Goal: Task Accomplishment & Management: Use online tool/utility

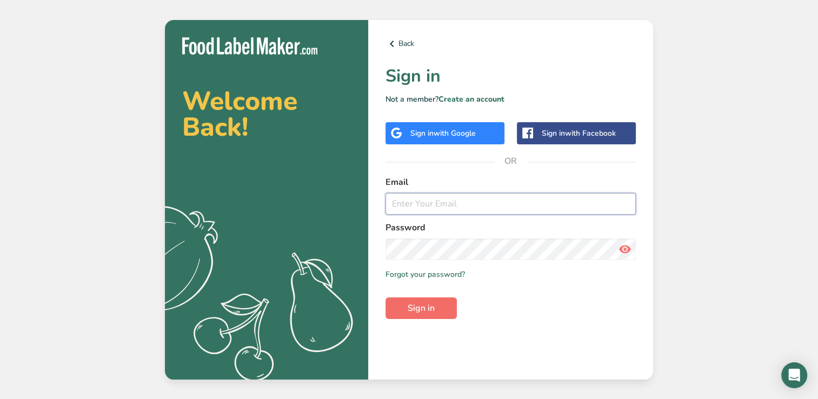
type input "[EMAIL_ADDRESS][DOMAIN_NAME]"
click at [430, 306] on span "Sign in" at bounding box center [421, 308] width 27 height 13
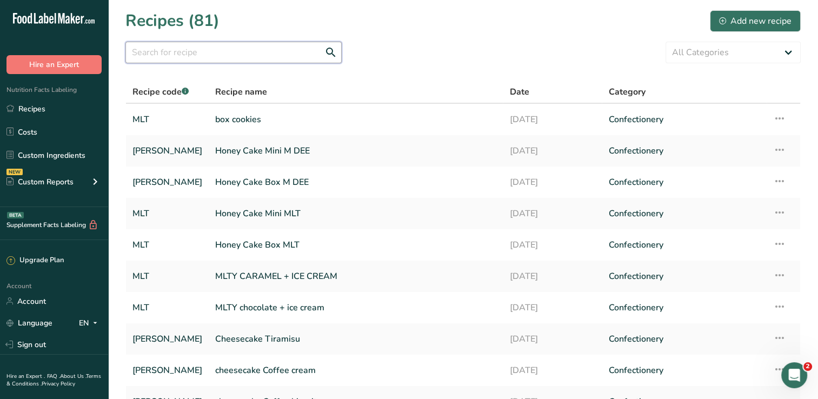
click at [236, 53] on input "text" at bounding box center [233, 53] width 216 height 22
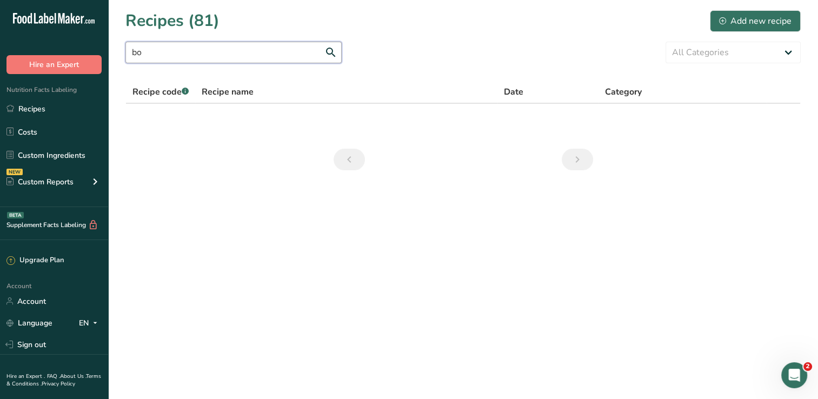
type input "b"
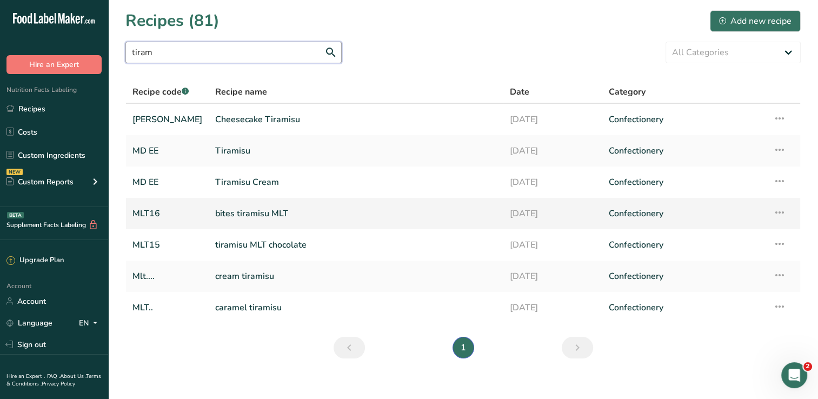
type input "tiram"
click at [306, 213] on link "bites tiramisu MLT" at bounding box center [355, 213] width 281 height 23
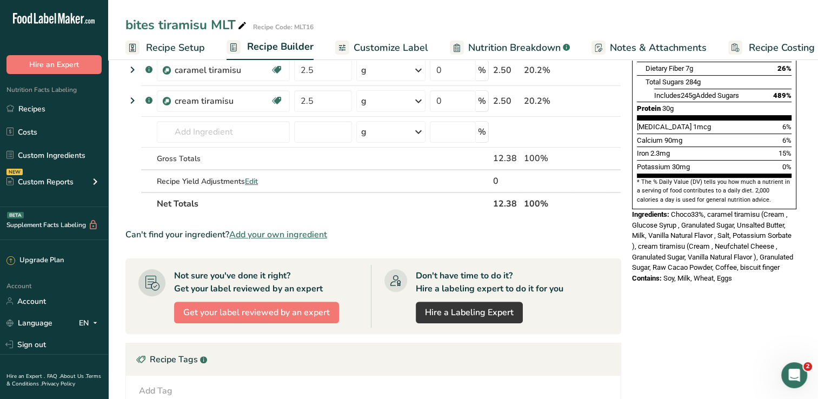
scroll to position [227, 0]
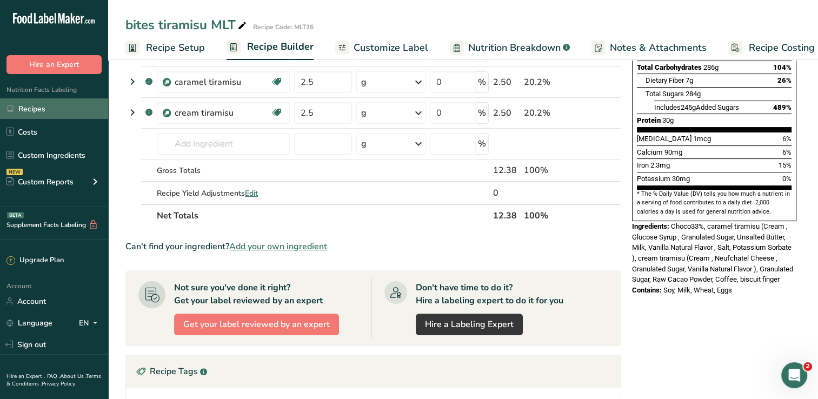
click at [41, 108] on link "Recipes" at bounding box center [54, 108] width 108 height 21
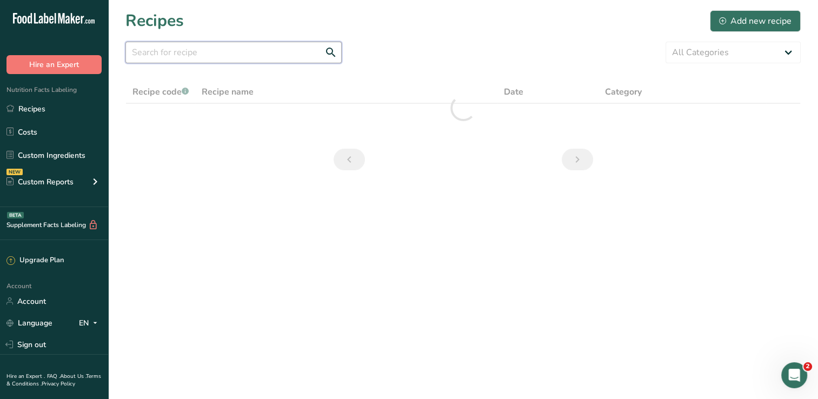
click at [288, 46] on input "text" at bounding box center [233, 53] width 216 height 22
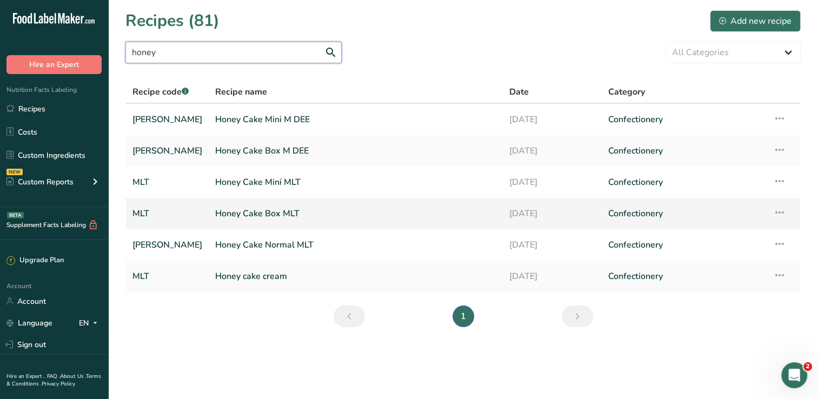
type input "honey"
click at [279, 216] on link "Honey Cake Box MLT" at bounding box center [355, 213] width 281 height 23
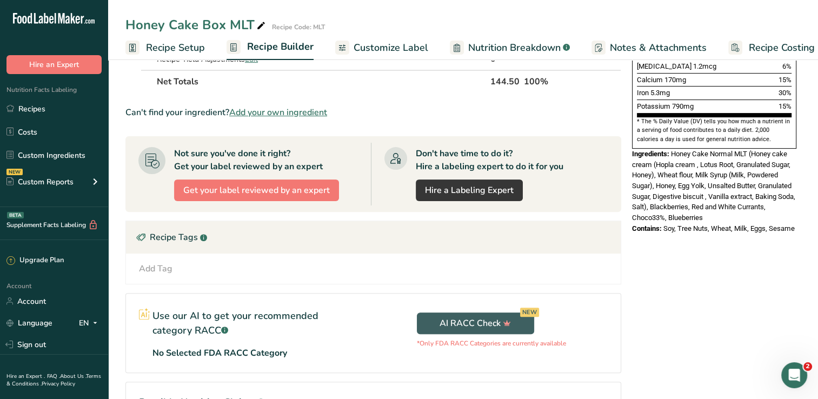
scroll to position [373, 0]
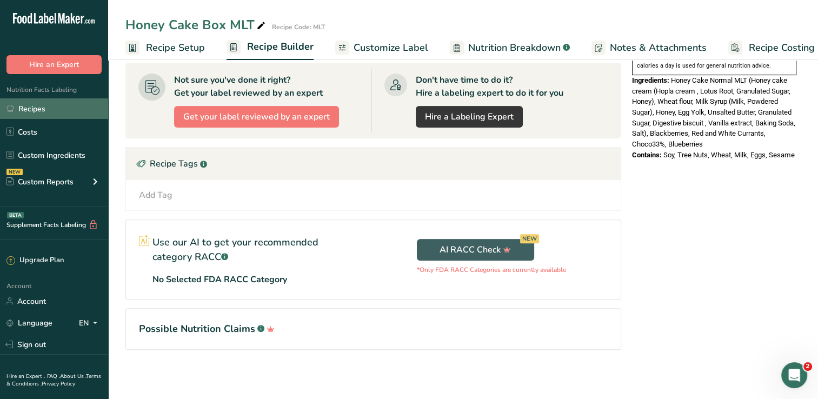
click at [34, 103] on link "Recipes" at bounding box center [54, 108] width 108 height 21
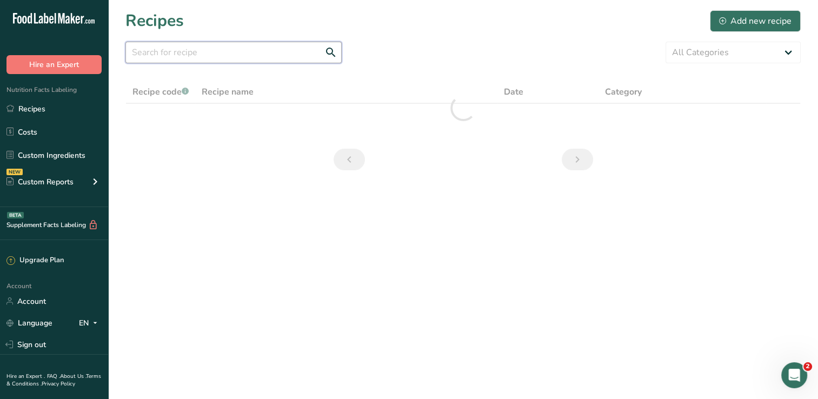
click at [251, 51] on input "text" at bounding box center [233, 53] width 216 height 22
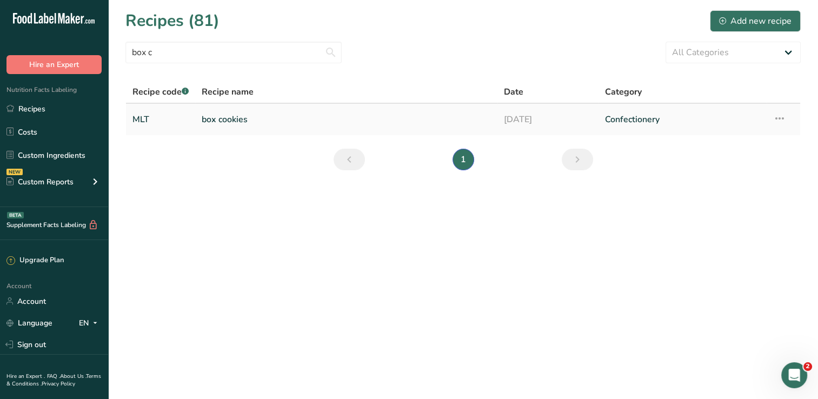
click at [202, 110] on td "box cookies" at bounding box center [346, 119] width 302 height 31
click at [261, 58] on input "box c" at bounding box center [233, 53] width 216 height 22
click at [201, 53] on input "box c" at bounding box center [233, 53] width 216 height 22
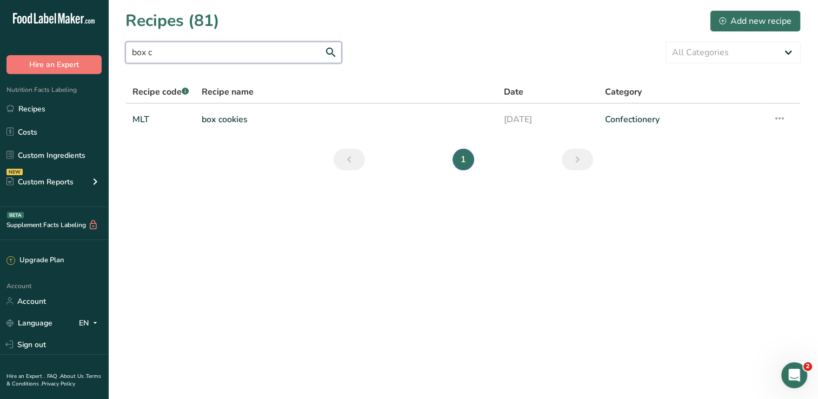
click at [201, 53] on input "box c" at bounding box center [233, 53] width 216 height 22
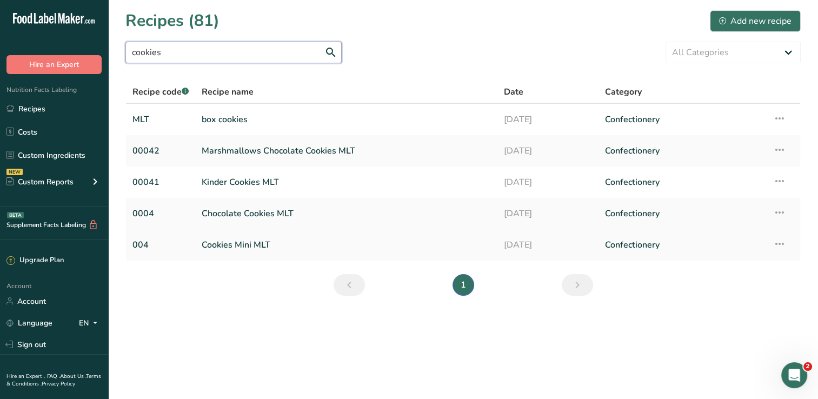
type input "cookies"
click at [263, 248] on link "Cookies Mini MLT" at bounding box center [346, 245] width 289 height 23
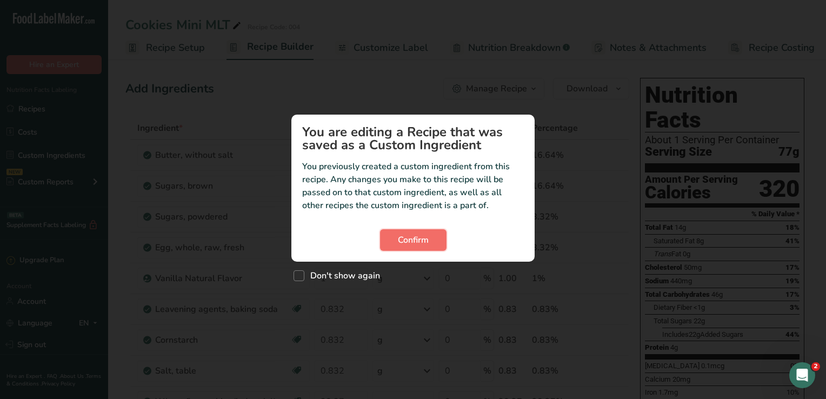
click at [421, 238] on span "Confirm" at bounding box center [413, 240] width 31 height 13
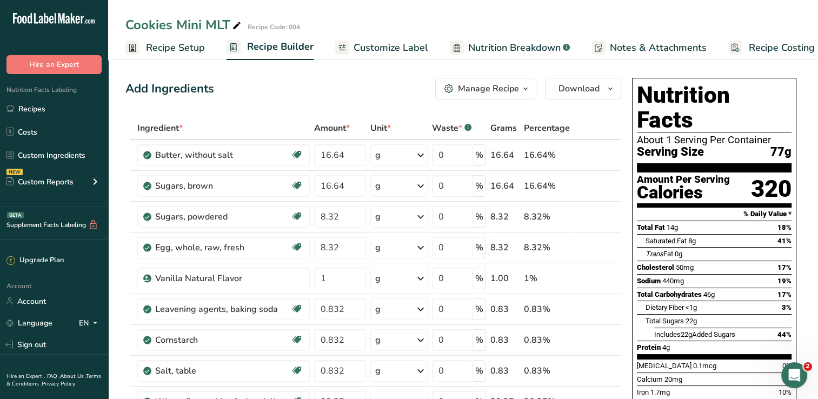
click at [184, 53] on span "Recipe Setup" at bounding box center [175, 48] width 59 height 15
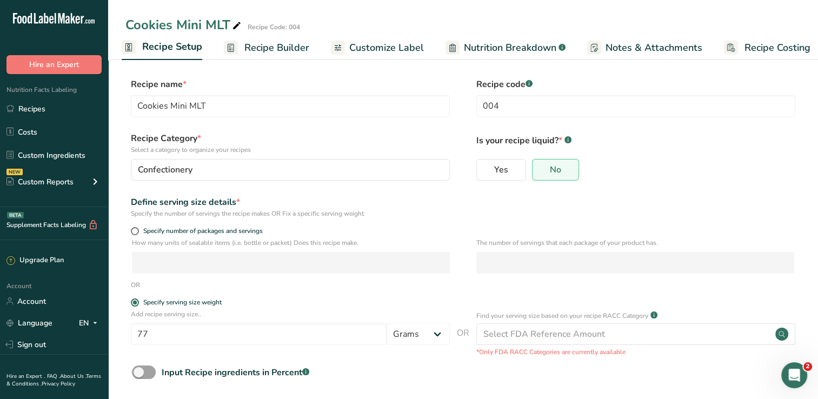
scroll to position [49, 0]
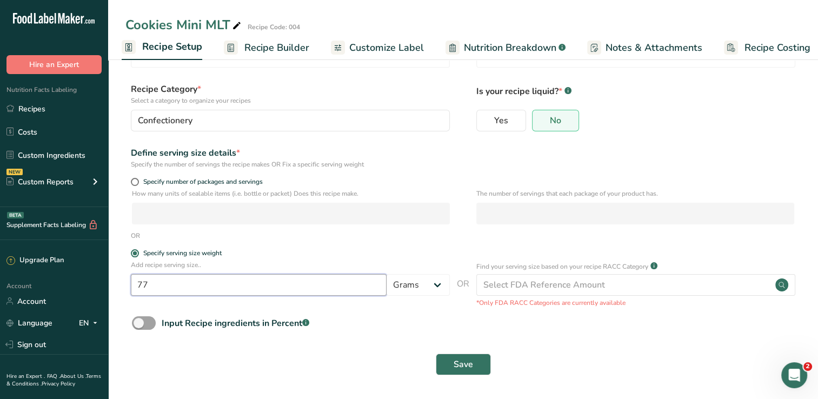
click at [154, 290] on input "77" at bounding box center [259, 285] width 256 height 22
type input "380"
click at [436, 354] on button "Save" at bounding box center [463, 365] width 55 height 22
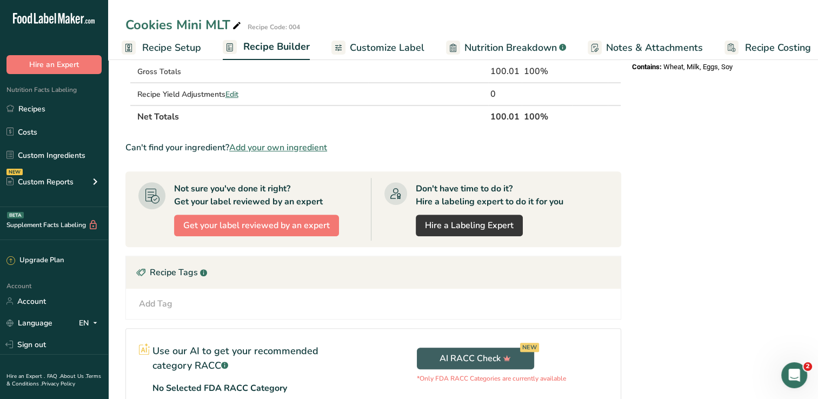
scroll to position [527, 0]
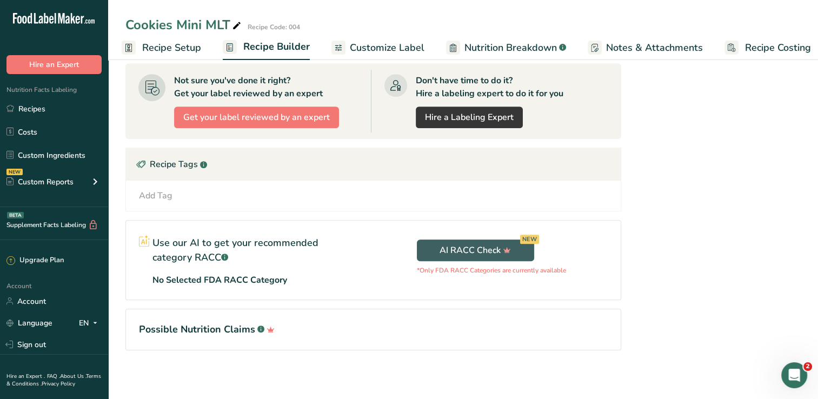
click at [177, 49] on span "Recipe Setup" at bounding box center [171, 48] width 59 height 15
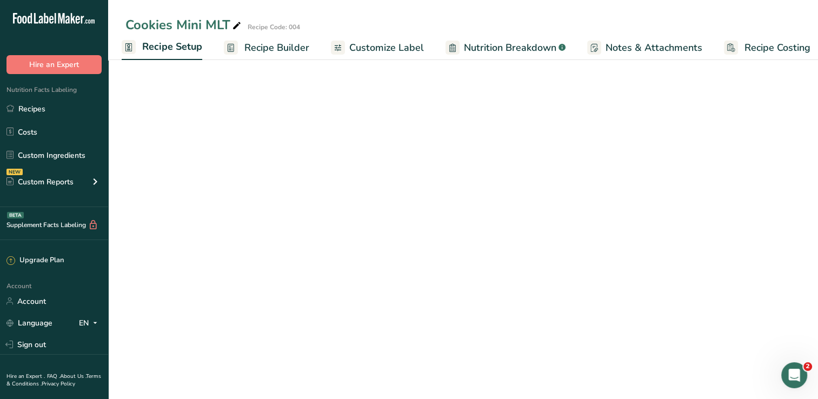
scroll to position [49, 0]
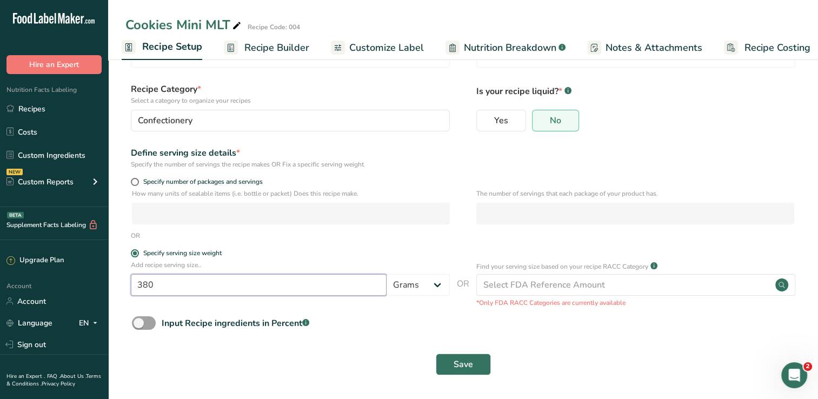
click at [201, 282] on input "380" at bounding box center [259, 285] width 256 height 22
type input "385"
click at [436, 354] on button "Save" at bounding box center [463, 365] width 55 height 22
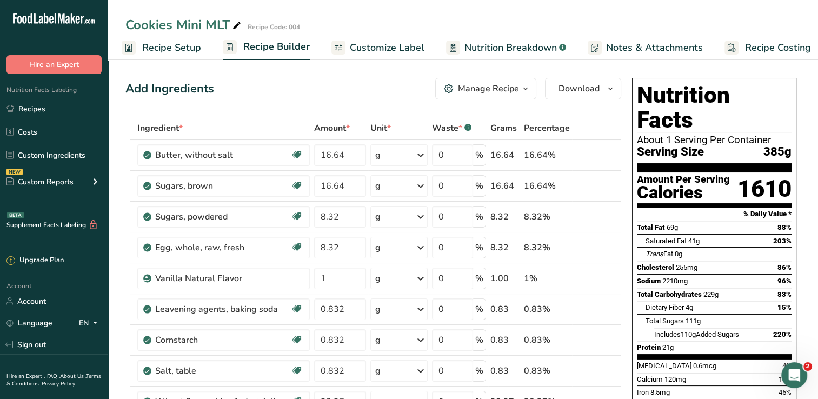
click at [172, 55] on link "Recipe Setup" at bounding box center [161, 48] width 79 height 24
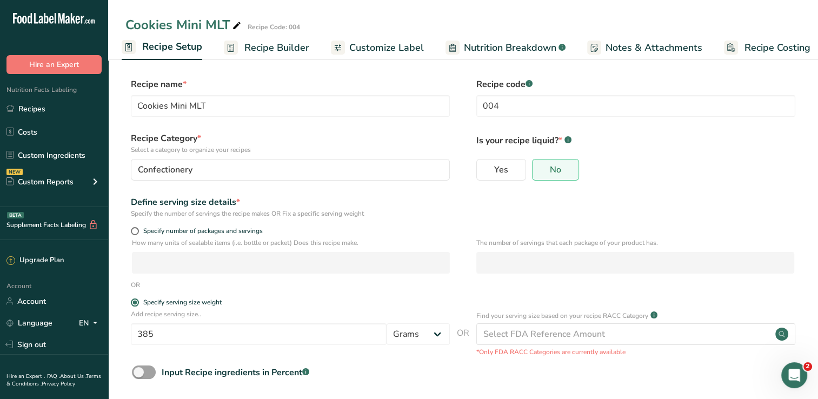
scroll to position [49, 0]
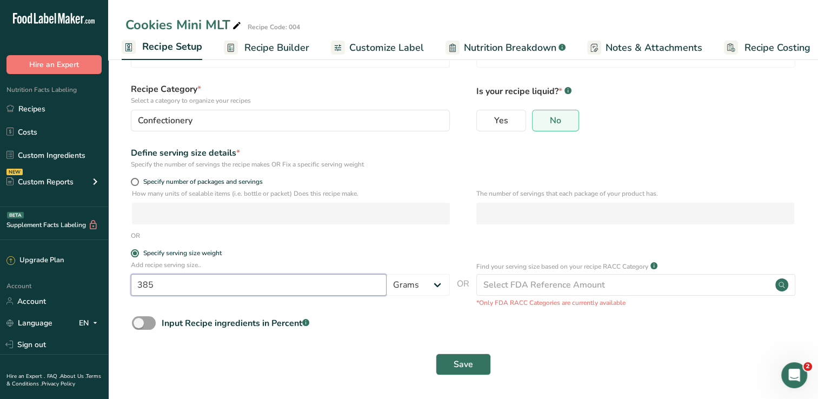
click at [176, 285] on input "385" at bounding box center [259, 285] width 256 height 22
type input "382"
click at [436, 354] on button "Save" at bounding box center [463, 365] width 55 height 22
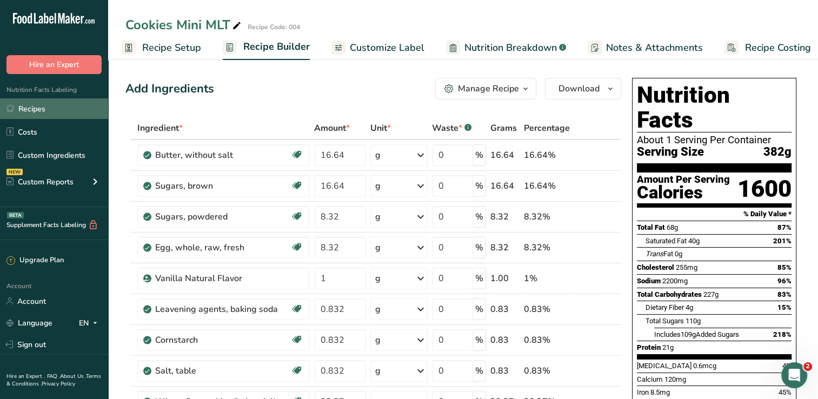
click at [28, 112] on link "Recipes" at bounding box center [54, 108] width 108 height 21
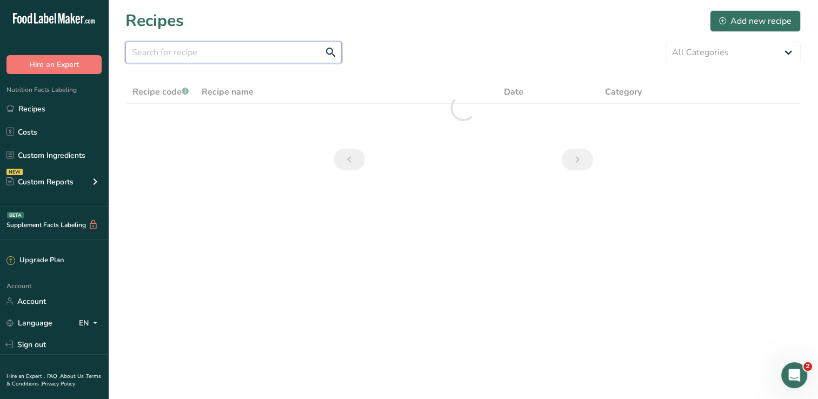
click at [201, 54] on input "text" at bounding box center [233, 53] width 216 height 22
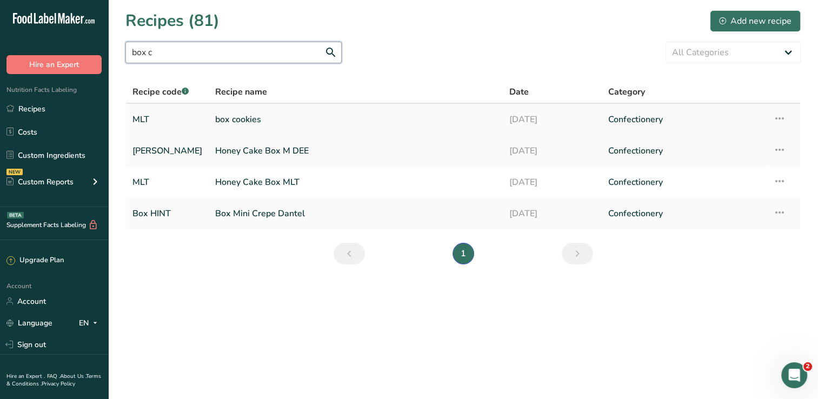
type input "box c"
click at [238, 117] on link "box cookies" at bounding box center [355, 119] width 281 height 23
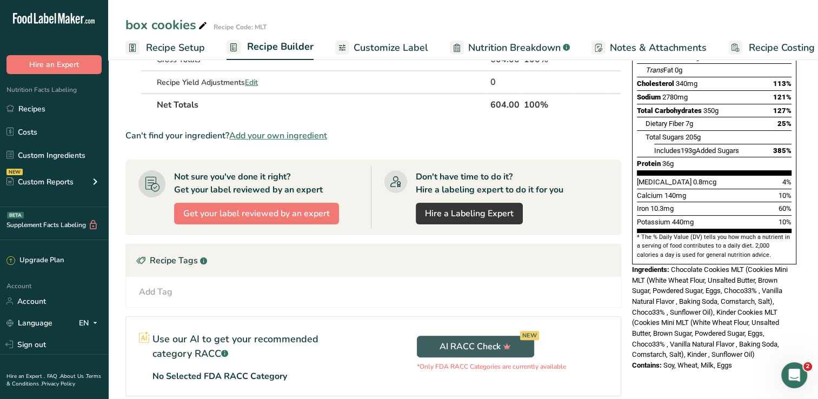
scroll to position [183, 0]
click at [29, 111] on link "Recipes" at bounding box center [54, 108] width 108 height 21
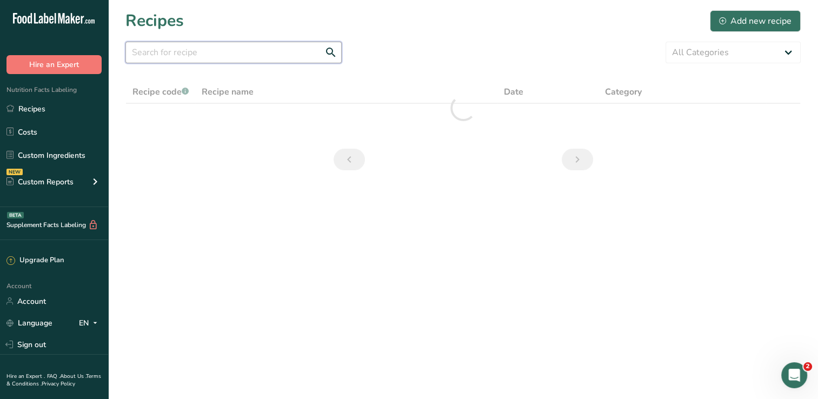
click at [264, 52] on input "text" at bounding box center [233, 53] width 216 height 22
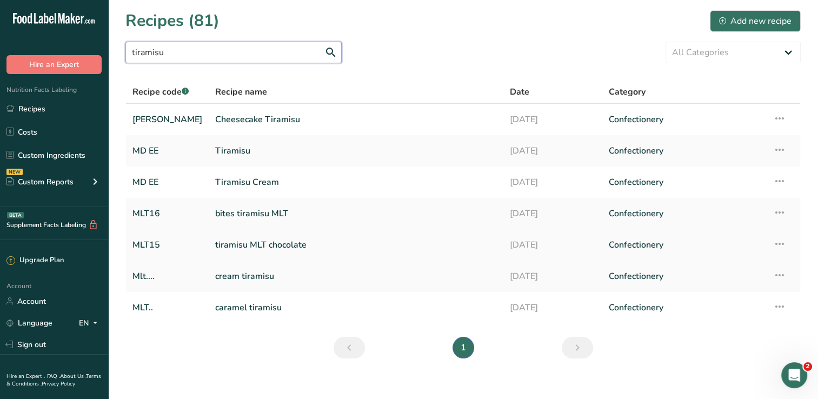
type input "tiramisu"
click at [275, 247] on link "tiramisu MLT chocolate" at bounding box center [355, 245] width 281 height 23
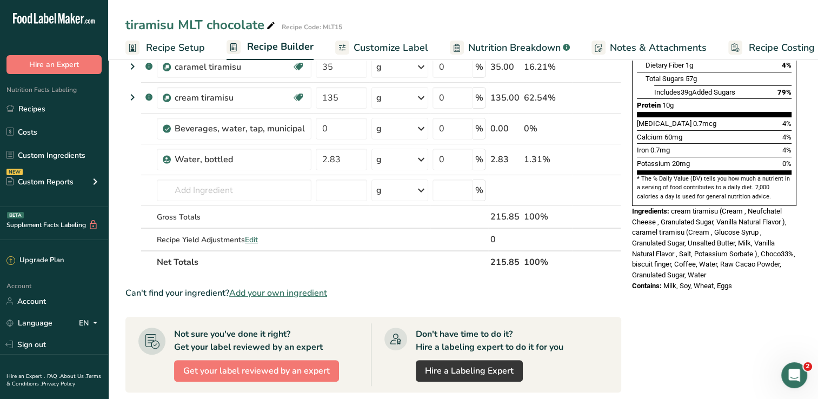
scroll to position [242, 0]
click at [50, 104] on link "Recipes" at bounding box center [54, 108] width 108 height 21
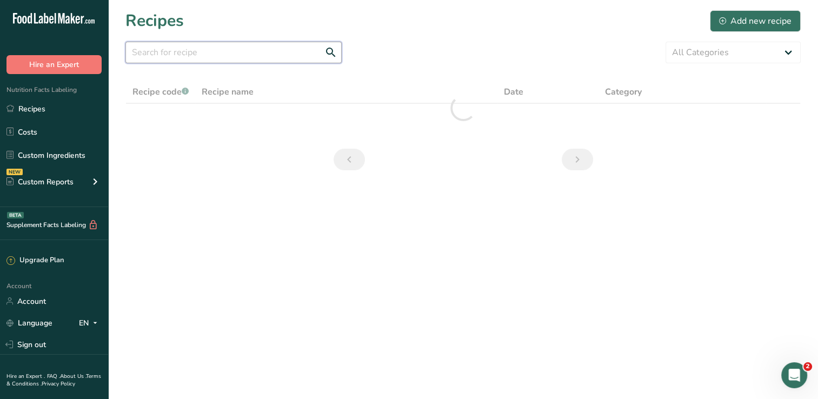
click at [264, 57] on input "text" at bounding box center [233, 53] width 216 height 22
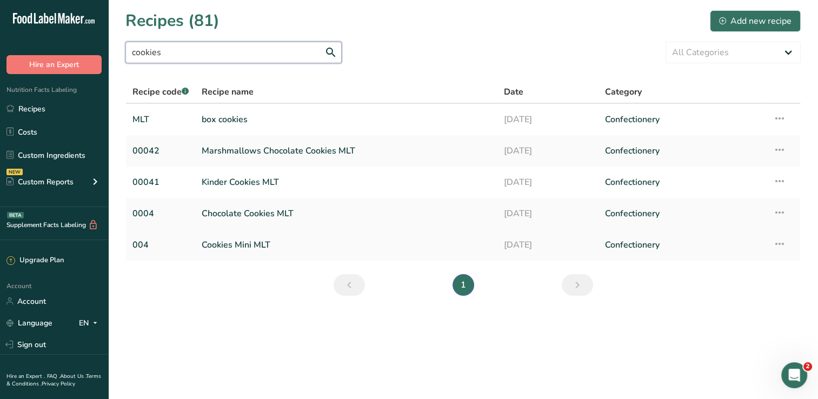
type input "cookies"
click at [271, 247] on link "Cookies Mini MLT" at bounding box center [346, 245] width 289 height 23
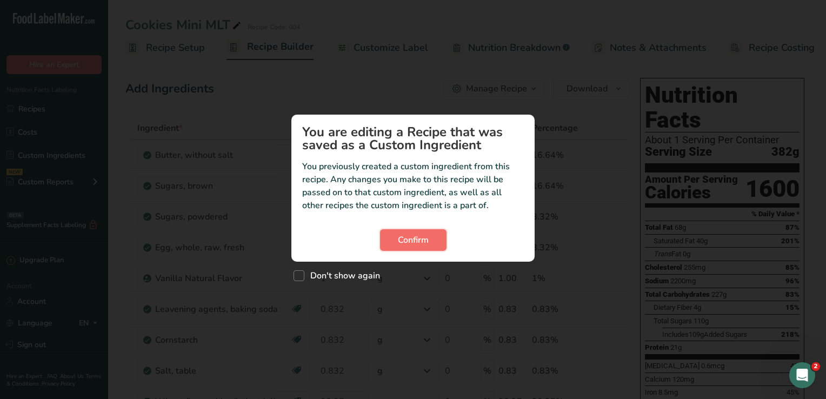
click at [413, 241] on span "Confirm" at bounding box center [413, 240] width 31 height 13
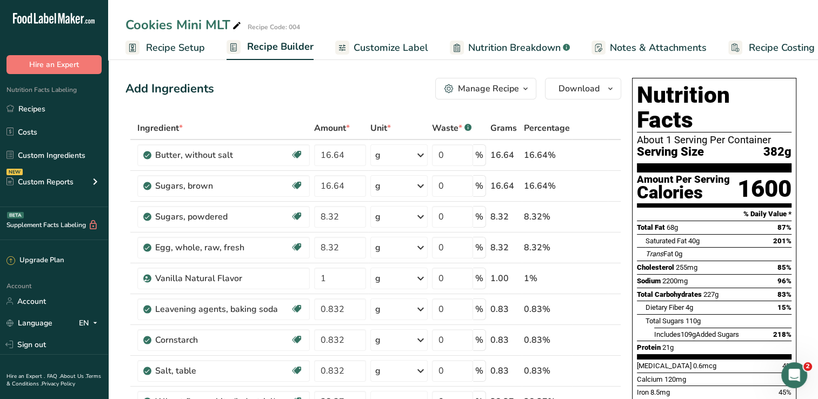
click at [194, 54] on span "Recipe Setup" at bounding box center [175, 48] width 59 height 15
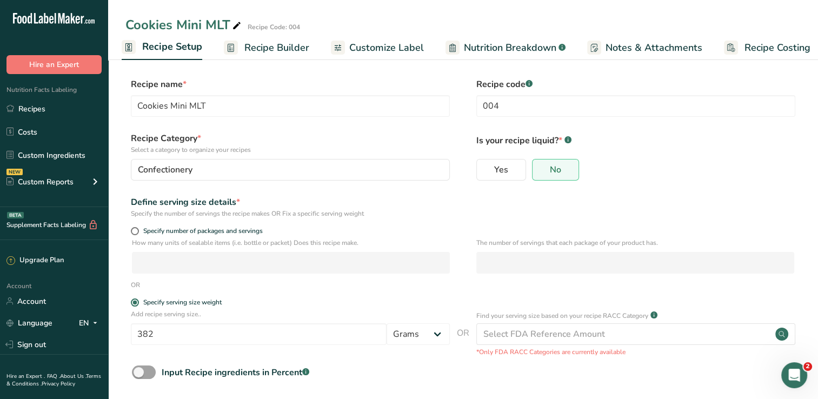
scroll to position [49, 0]
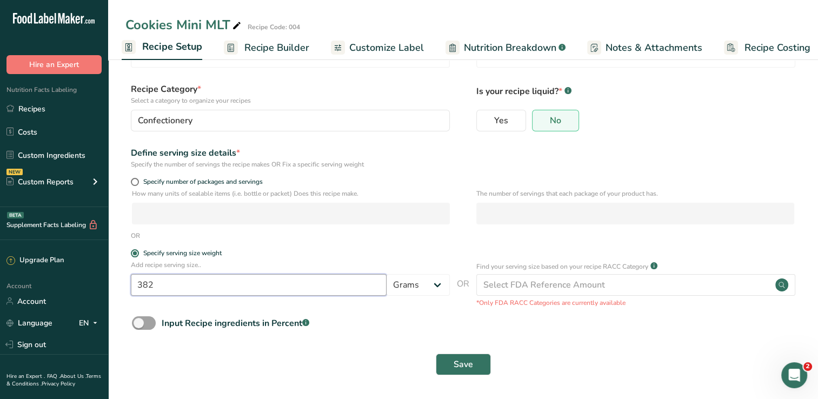
click at [175, 284] on input "382" at bounding box center [259, 285] width 256 height 22
type input "77"
click at [436, 354] on button "Save" at bounding box center [463, 365] width 55 height 22
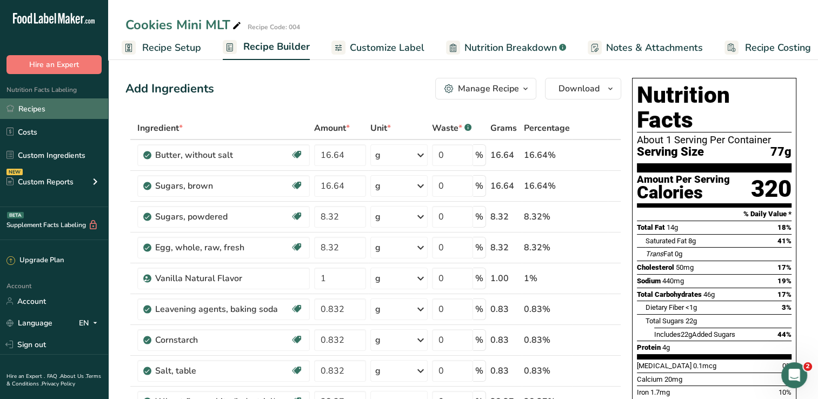
click at [43, 101] on link "Recipes" at bounding box center [54, 108] width 108 height 21
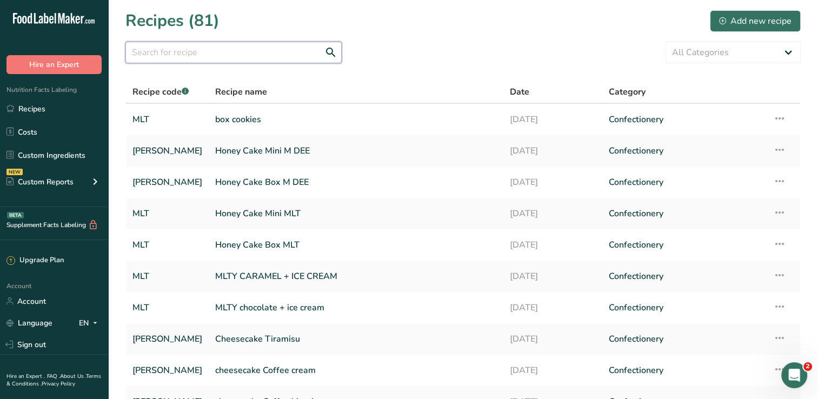
click at [245, 48] on input "text" at bounding box center [233, 53] width 216 height 22
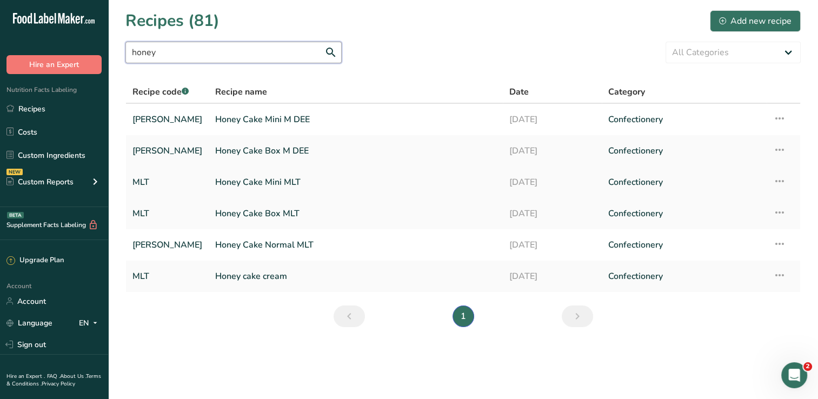
type input "honey"
click at [275, 181] on link "Honey Cake Mini MLT" at bounding box center [355, 182] width 281 height 23
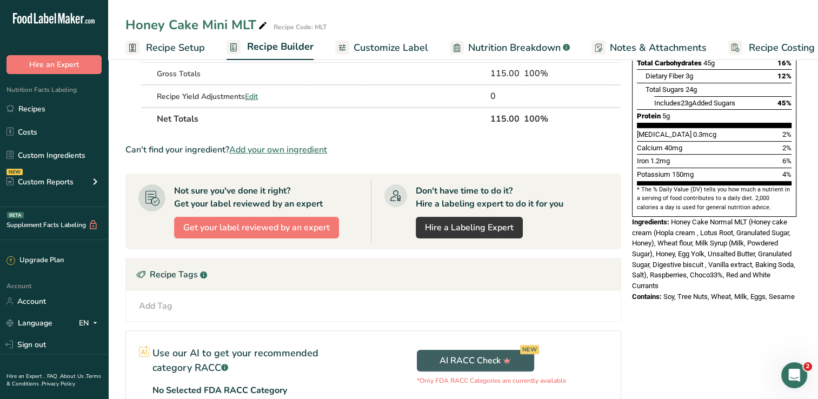
scroll to position [249, 0]
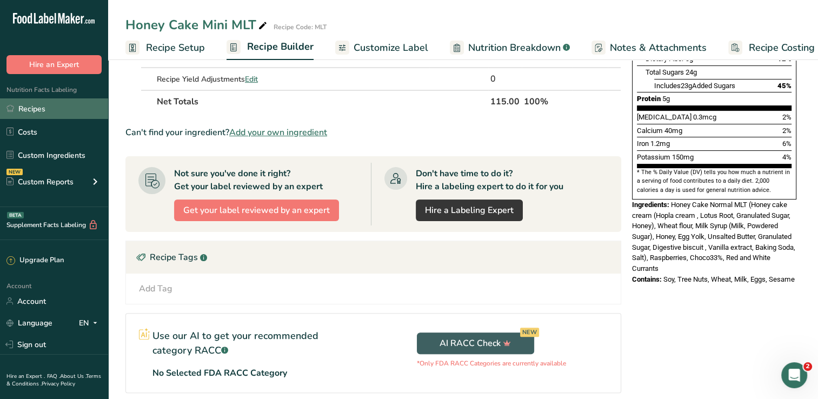
click at [56, 109] on link "Recipes" at bounding box center [54, 108] width 108 height 21
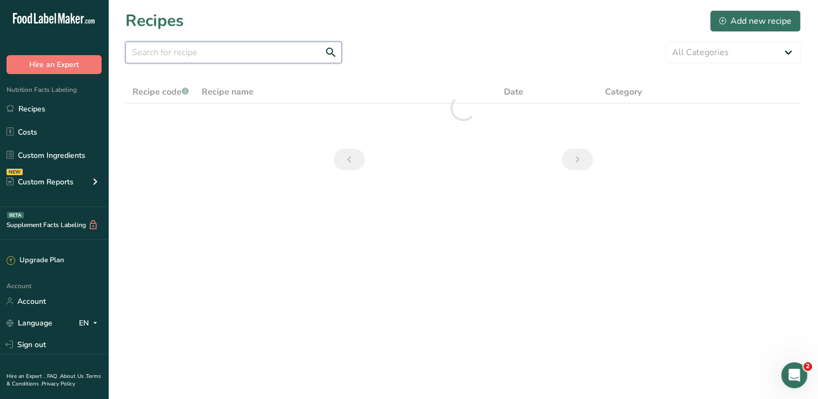
click at [240, 51] on input "text" at bounding box center [233, 53] width 216 height 22
click at [251, 50] on input "melty s" at bounding box center [233, 53] width 216 height 22
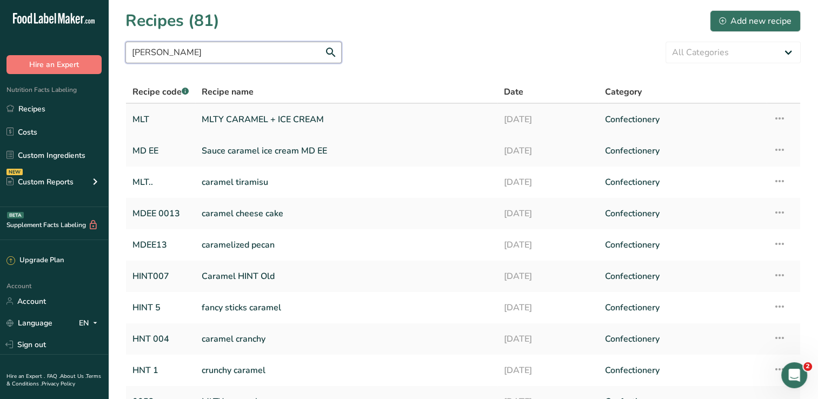
type input "[PERSON_NAME]"
click at [267, 127] on link "MLTY CARAMEL + ICE CREAM" at bounding box center [346, 119] width 289 height 23
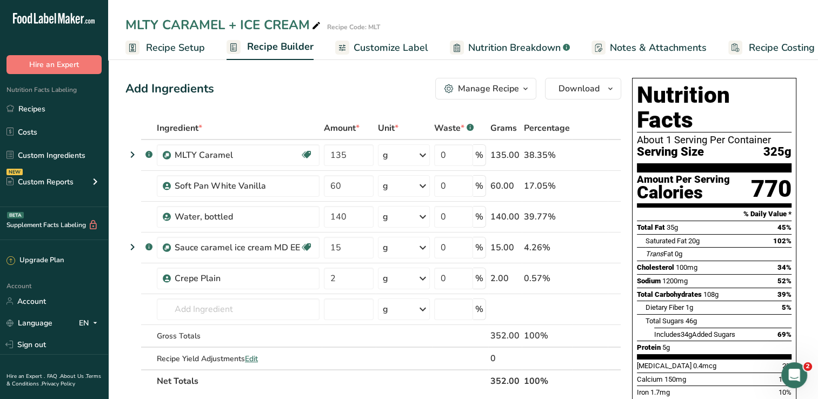
click at [168, 49] on span "Recipe Setup" at bounding box center [175, 48] width 59 height 15
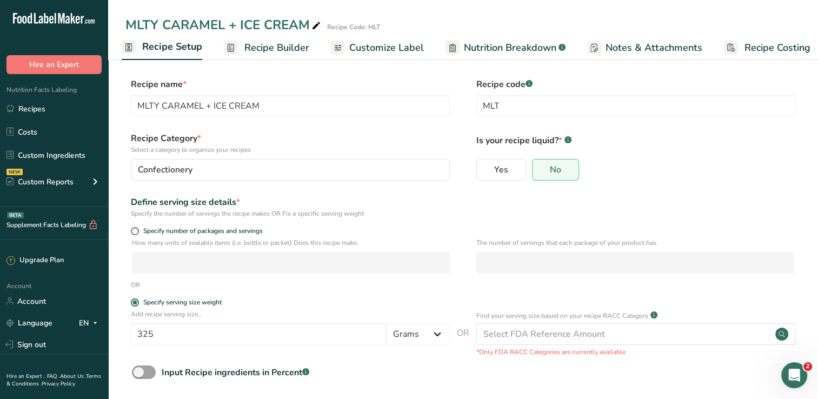
scroll to position [49, 0]
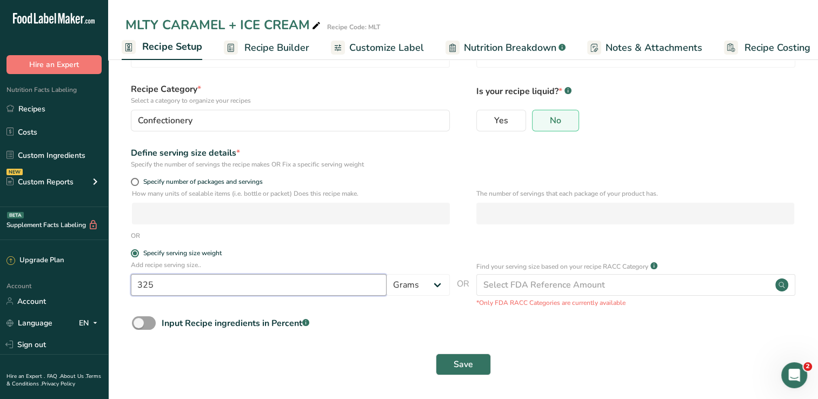
click at [195, 287] on input "325" at bounding box center [259, 285] width 256 height 22
type input "322"
click at [436, 354] on button "Save" at bounding box center [463, 365] width 55 height 22
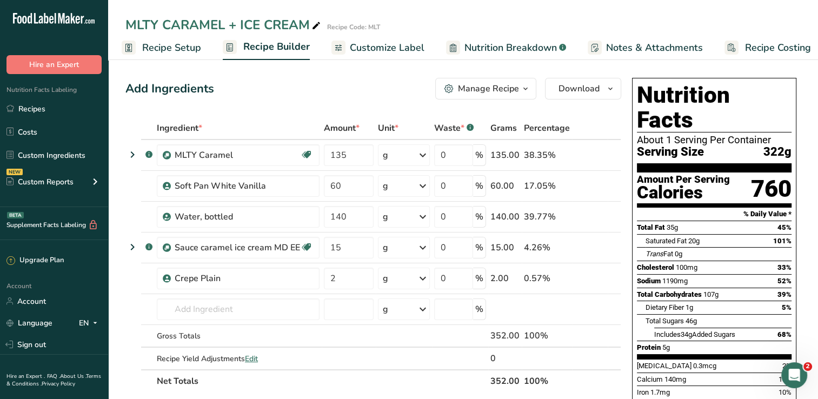
click at [158, 37] on link "Recipe Setup" at bounding box center [161, 48] width 79 height 24
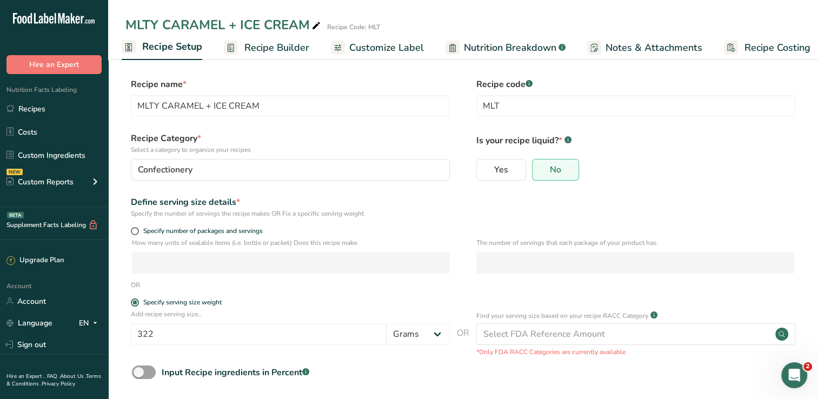
scroll to position [49, 0]
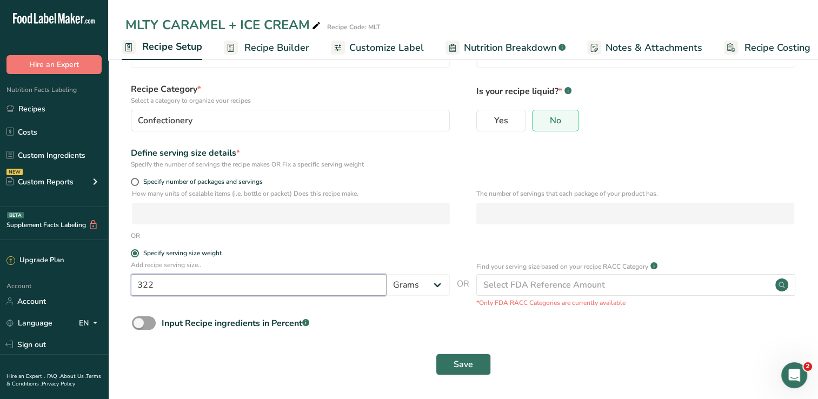
click at [170, 280] on input "322" at bounding box center [259, 285] width 256 height 22
type input "323"
click at [436, 354] on button "Save" at bounding box center [463, 365] width 55 height 22
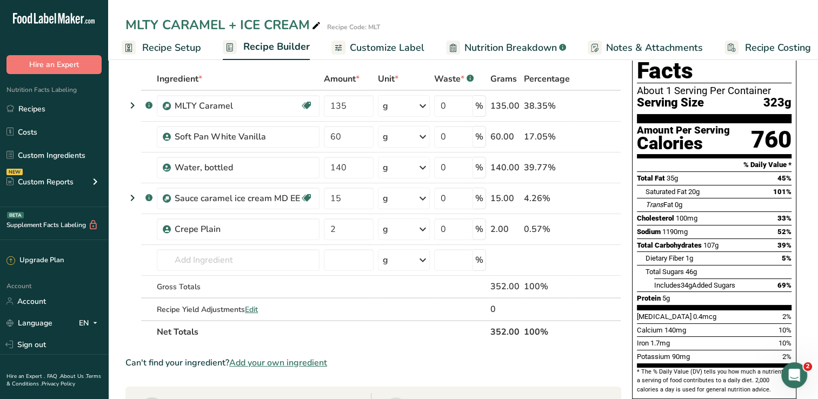
click at [178, 54] on span "Recipe Setup" at bounding box center [171, 48] width 59 height 15
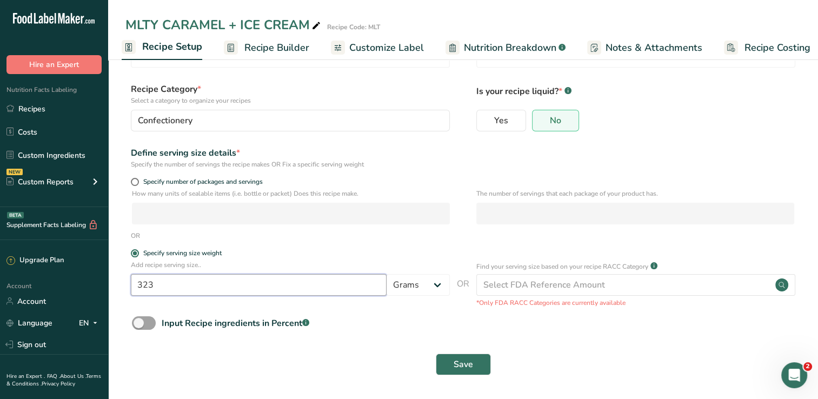
click at [189, 291] on input "323" at bounding box center [259, 285] width 256 height 22
type input "324"
click at [436, 354] on button "Save" at bounding box center [463, 365] width 55 height 22
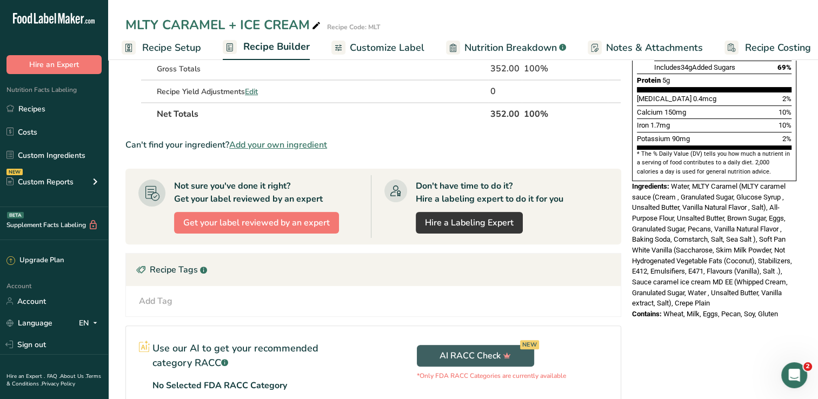
scroll to position [268, 0]
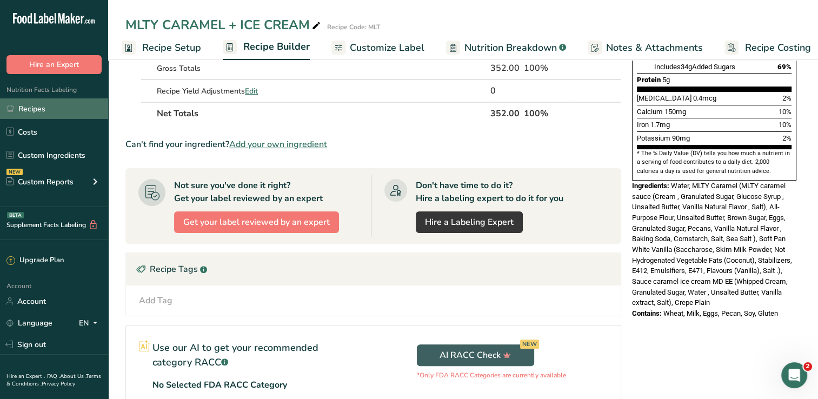
click at [45, 102] on link "Recipes" at bounding box center [54, 108] width 108 height 21
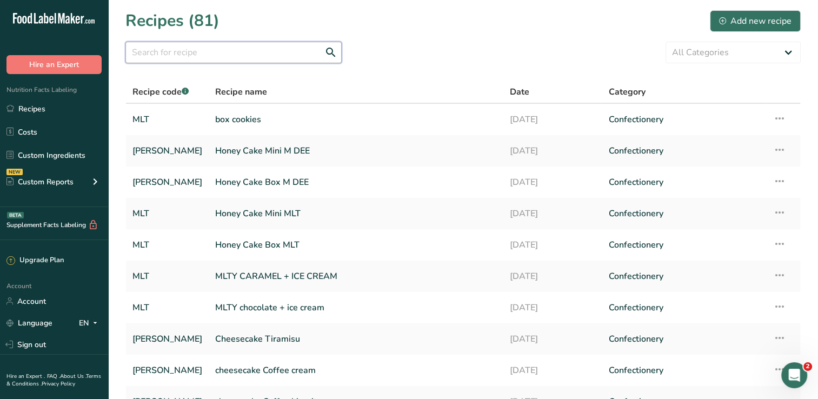
click at [177, 52] on input "text" at bounding box center [233, 53] width 216 height 22
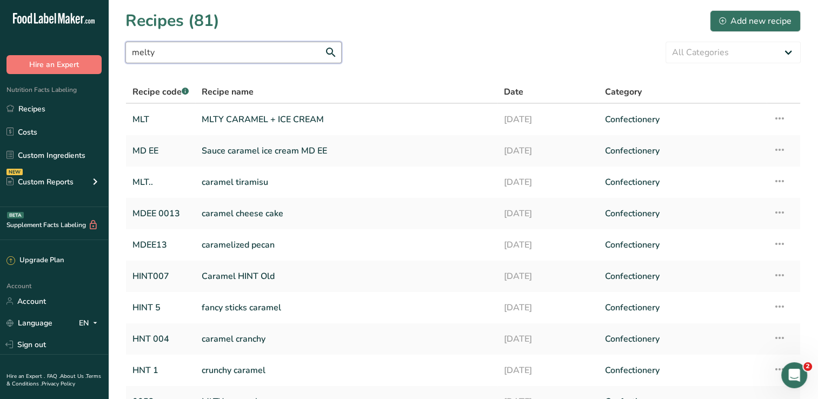
click at [249, 48] on input "melty" at bounding box center [233, 53] width 216 height 22
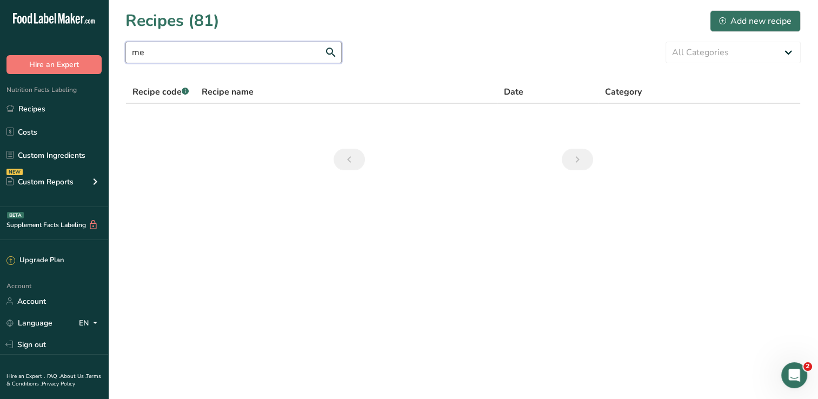
type input "m"
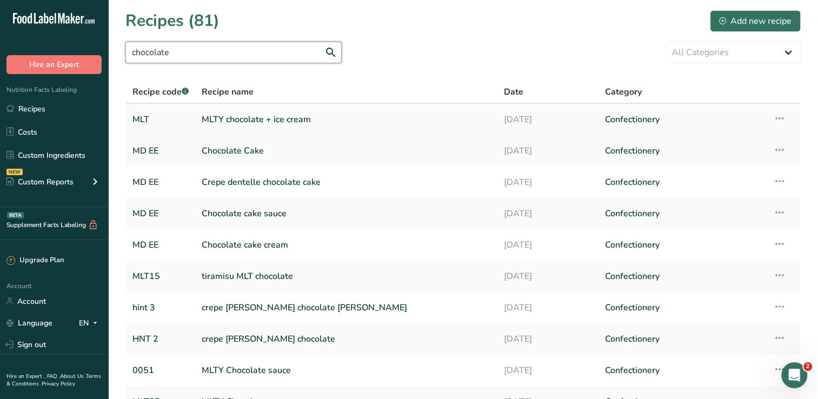
type input "chocolate"
click at [274, 118] on link "MLTY chocolate + ice cream" at bounding box center [346, 119] width 289 height 23
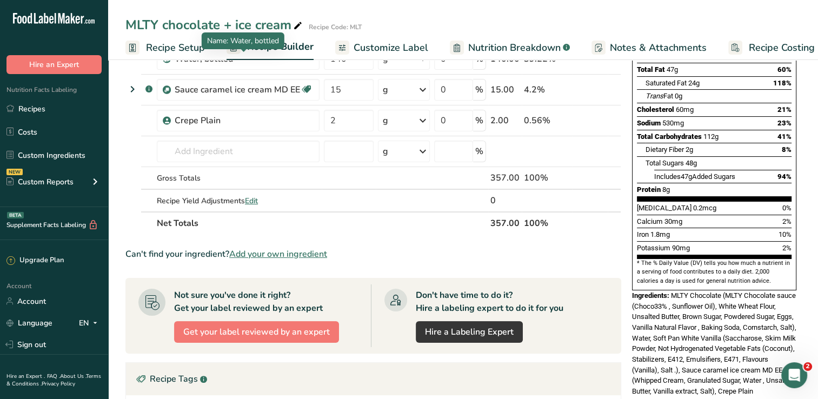
scroll to position [186, 0]
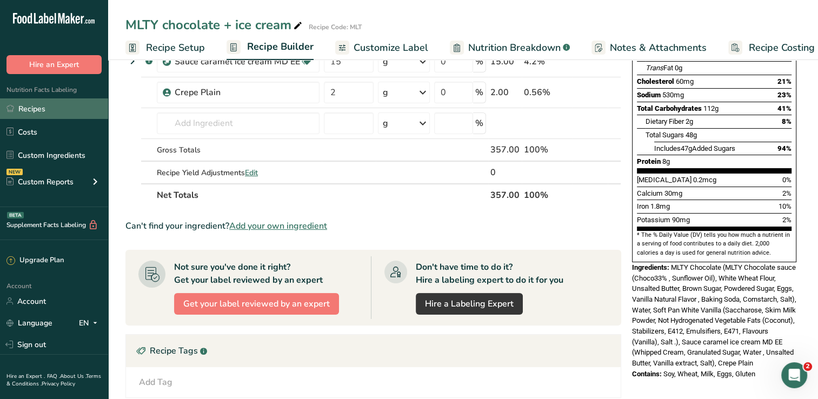
click at [43, 115] on link "Recipes" at bounding box center [54, 108] width 108 height 21
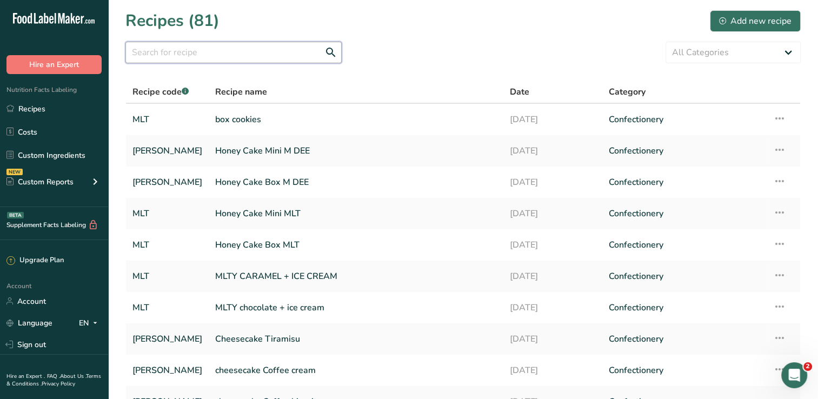
click at [206, 45] on input "text" at bounding box center [233, 53] width 216 height 22
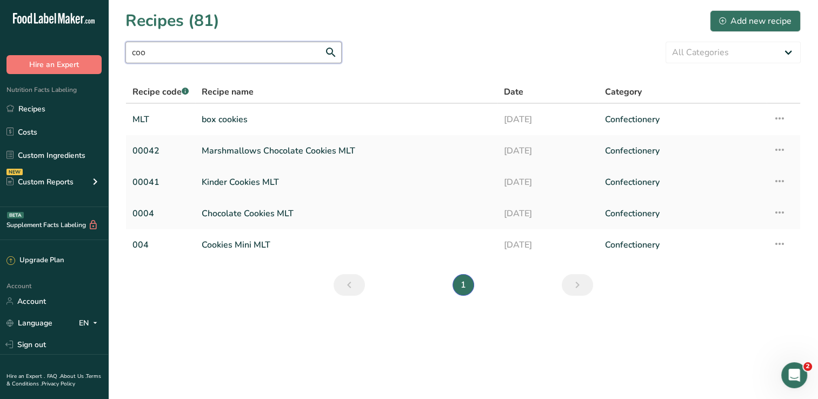
type input "coo"
click at [275, 188] on link "Kinder Cookies MLT" at bounding box center [346, 182] width 289 height 23
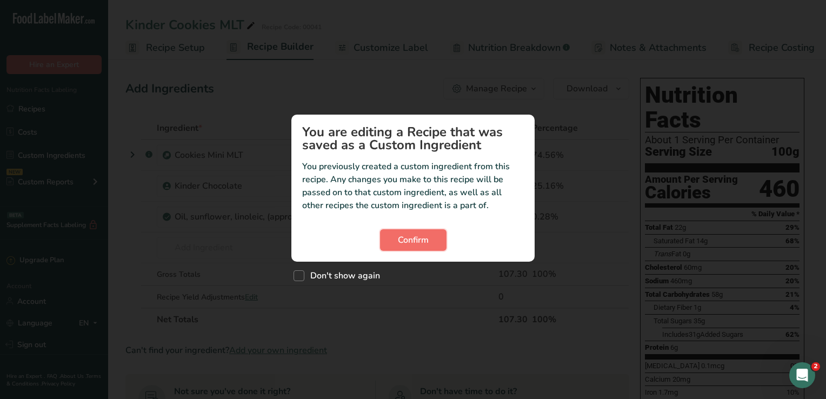
click at [424, 241] on span "Confirm" at bounding box center [413, 240] width 31 height 13
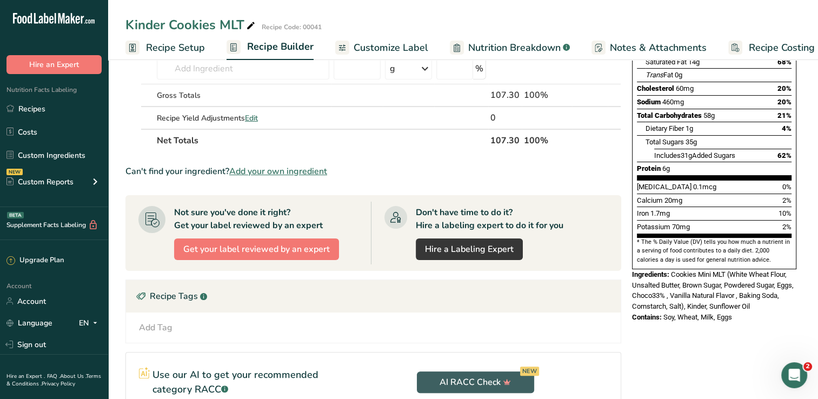
scroll to position [188, 0]
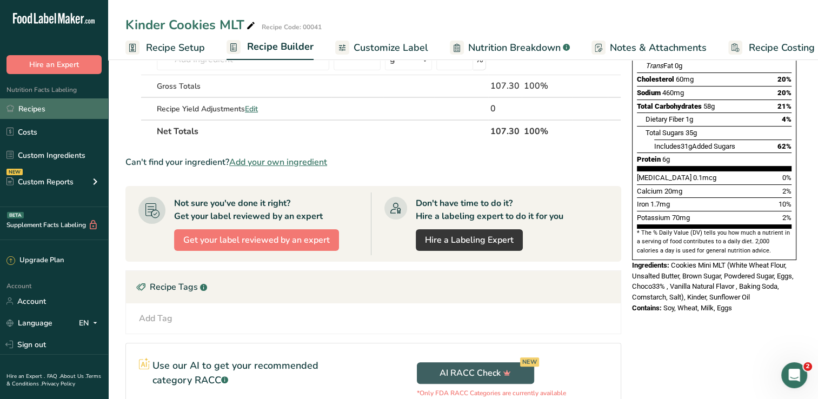
click at [72, 109] on link "Recipes" at bounding box center [54, 108] width 108 height 21
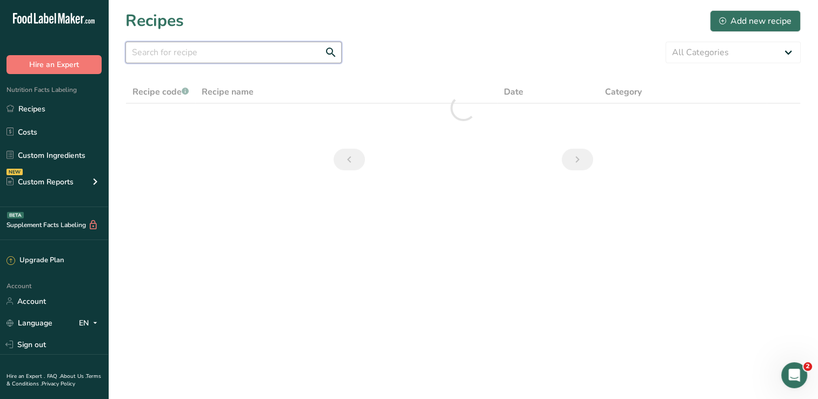
click at [257, 58] on input "text" at bounding box center [233, 53] width 216 height 22
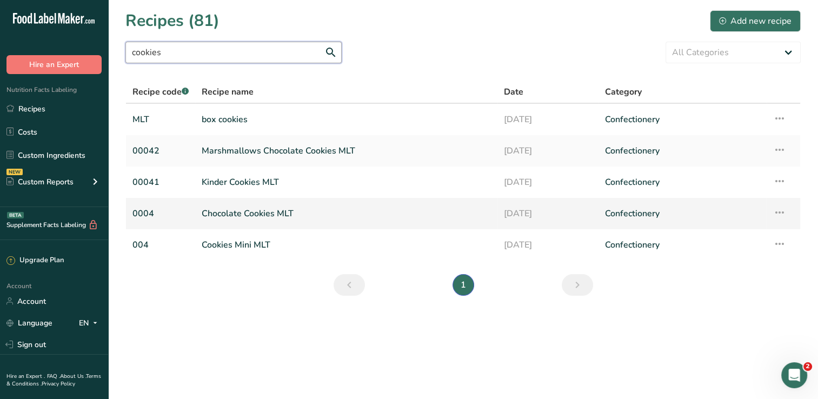
type input "cookies"
click at [277, 205] on link "Chocolate Cookies MLT" at bounding box center [346, 213] width 289 height 23
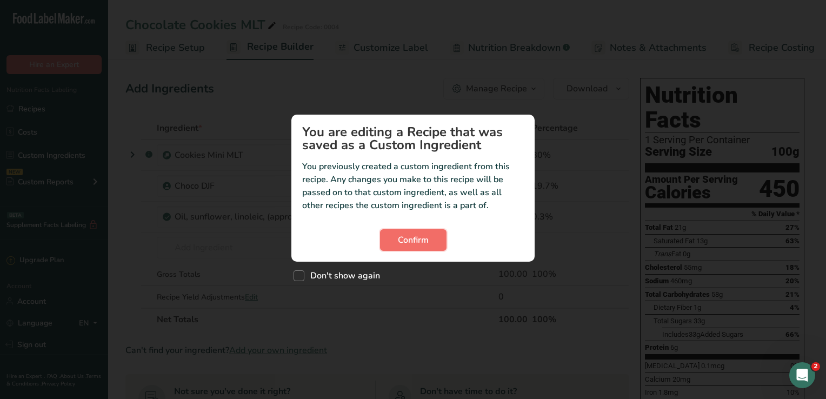
click at [421, 235] on span "Confirm" at bounding box center [413, 240] width 31 height 13
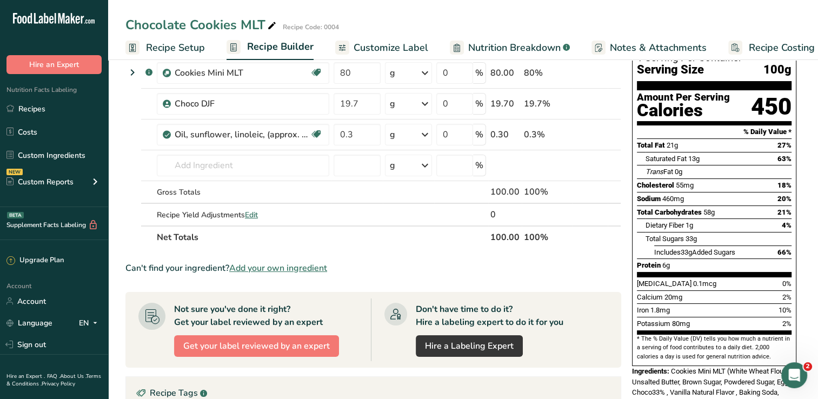
scroll to position [82, 0]
click at [54, 112] on link "Recipes" at bounding box center [54, 108] width 108 height 21
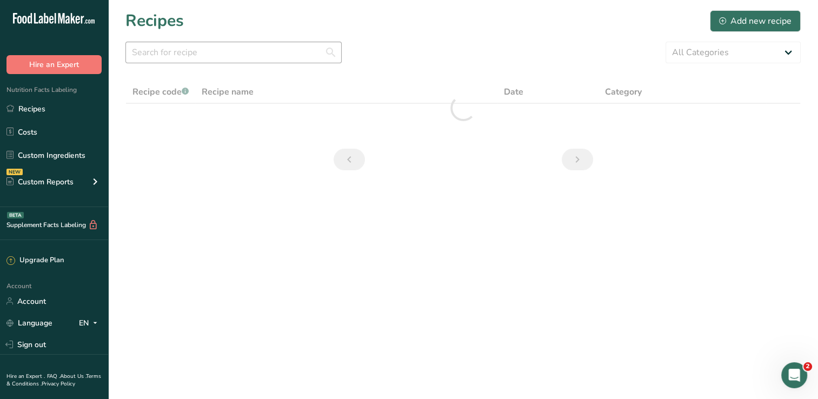
drag, startPoint x: 260, startPoint y: 38, endPoint x: 250, endPoint y: 46, distance: 13.0
click at [250, 46] on section "Recipes Add new recipe All Categories Baked Goods [GEOGRAPHIC_DATA] Confectione…" at bounding box center [463, 94] width 710 height 188
click at [250, 46] on input "text" at bounding box center [233, 53] width 216 height 22
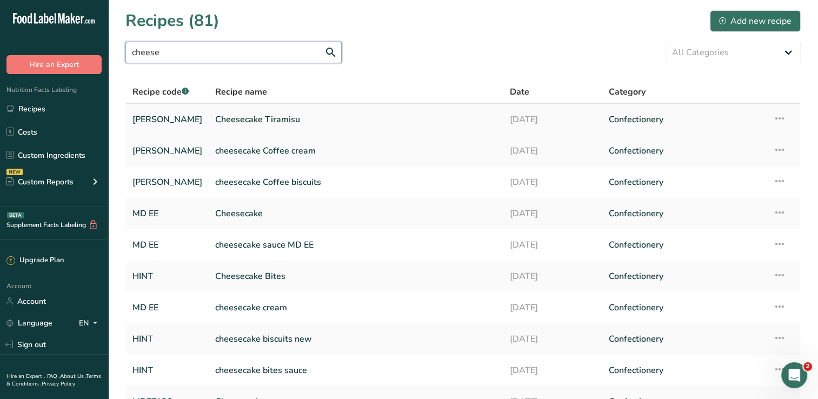
type input "cheese"
click at [272, 128] on link "Cheesecake Tiramisu" at bounding box center [355, 119] width 281 height 23
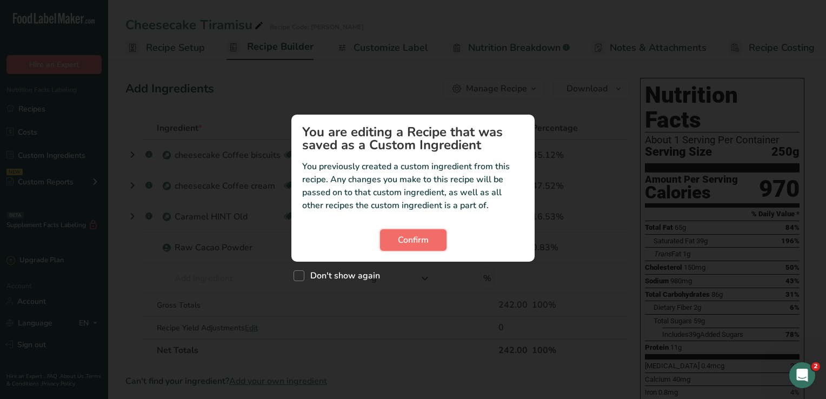
click at [400, 239] on span "Confirm" at bounding box center [413, 240] width 31 height 13
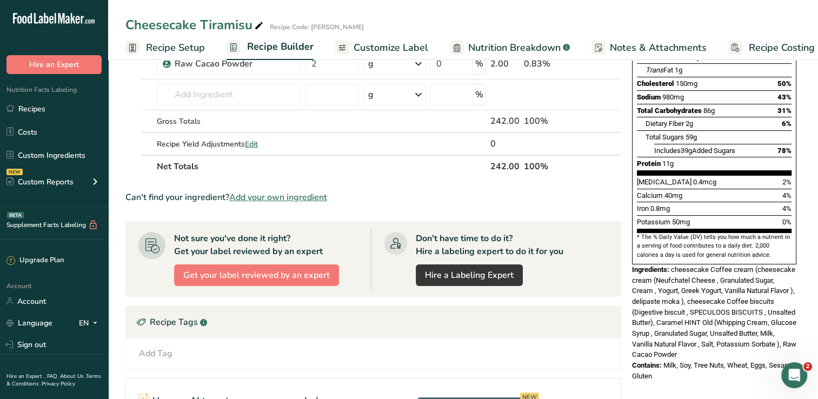
scroll to position [189, 0]
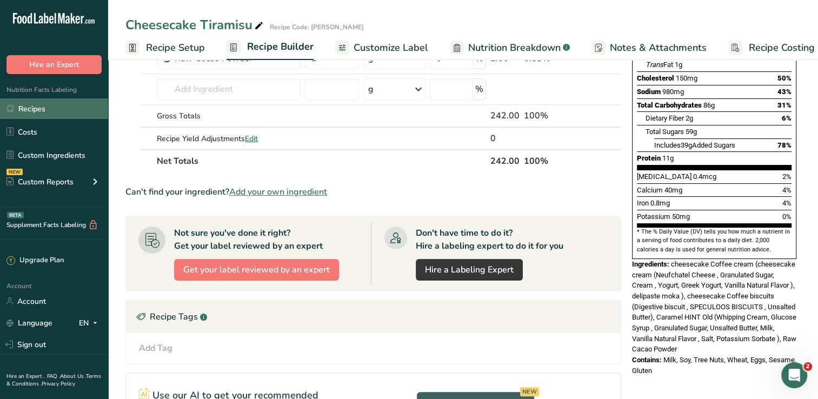
click at [64, 102] on link "Recipes" at bounding box center [54, 108] width 108 height 21
